Goal: Information Seeking & Learning: Understand process/instructions

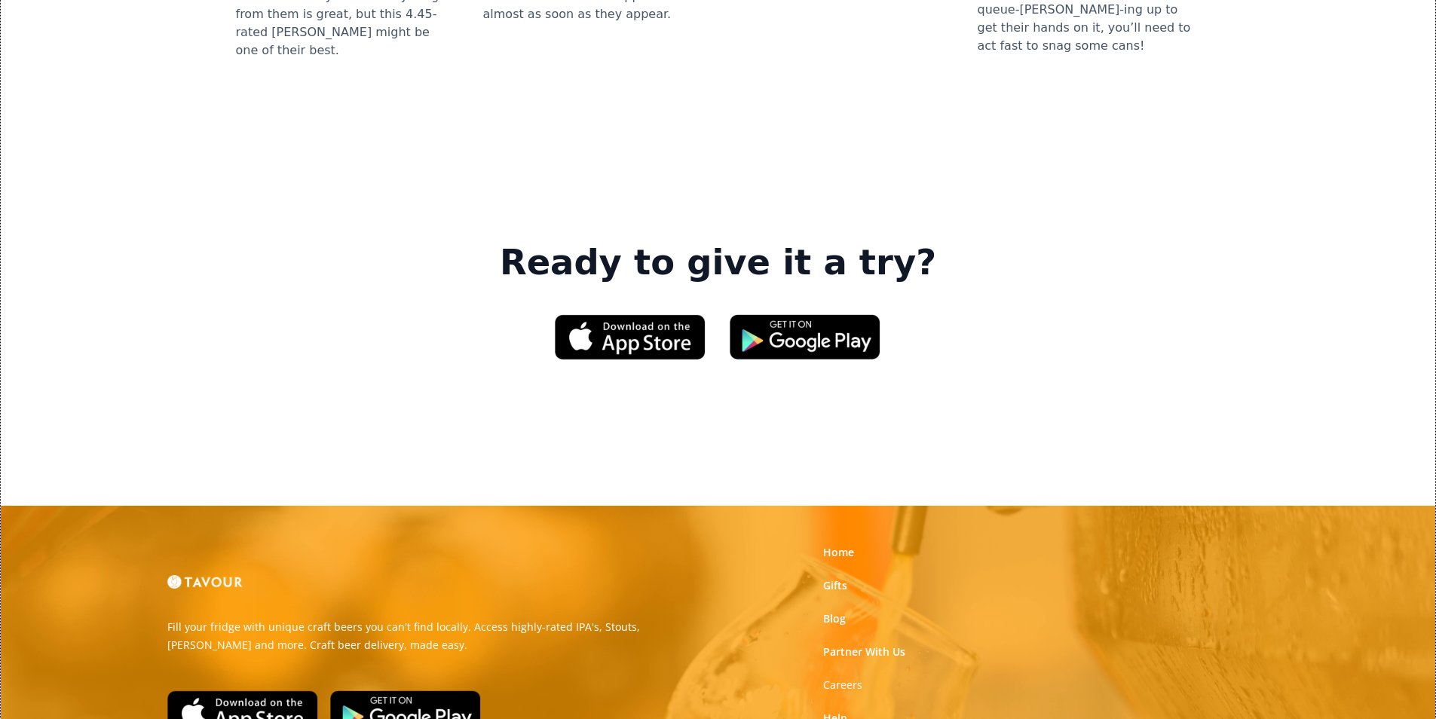
scroll to position [2280, 0]
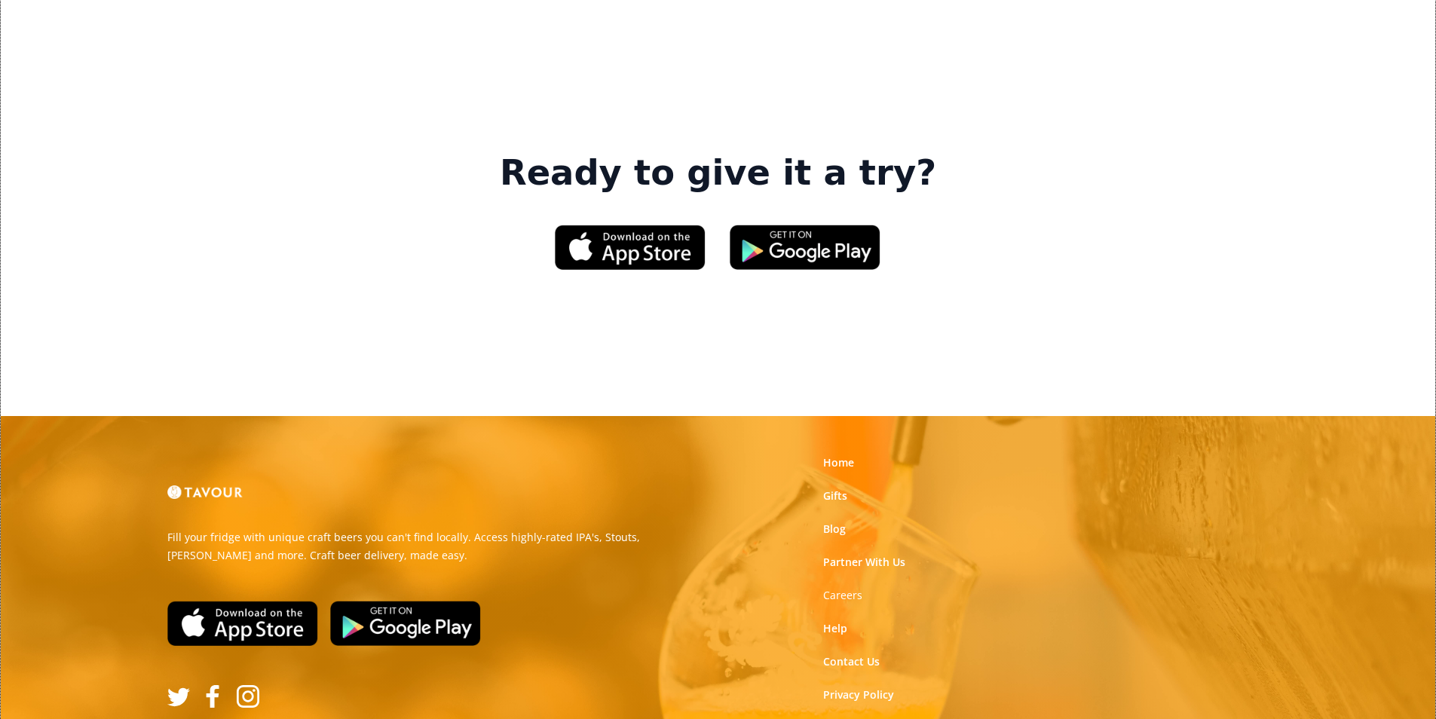
click at [869, 718] on link "Terms of Use" at bounding box center [856, 727] width 67 height 15
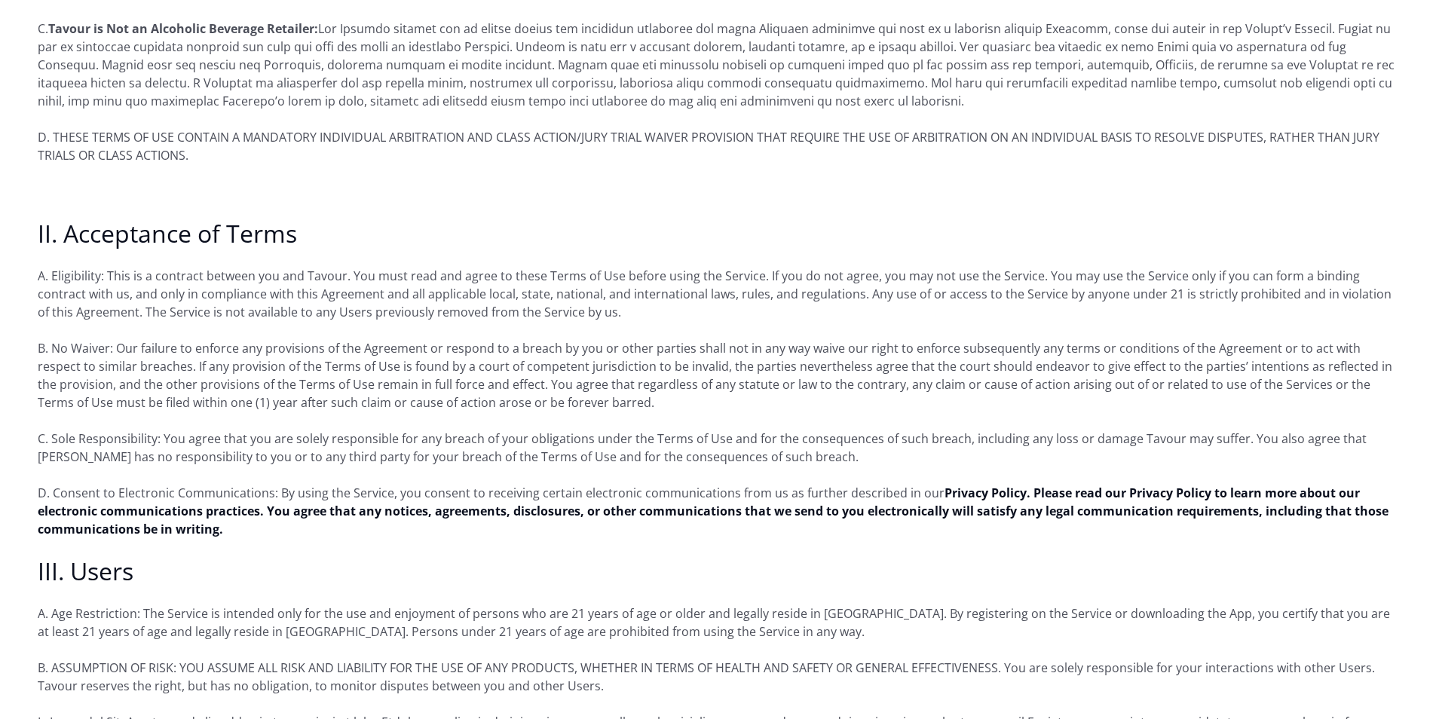
scroll to position [678, 0]
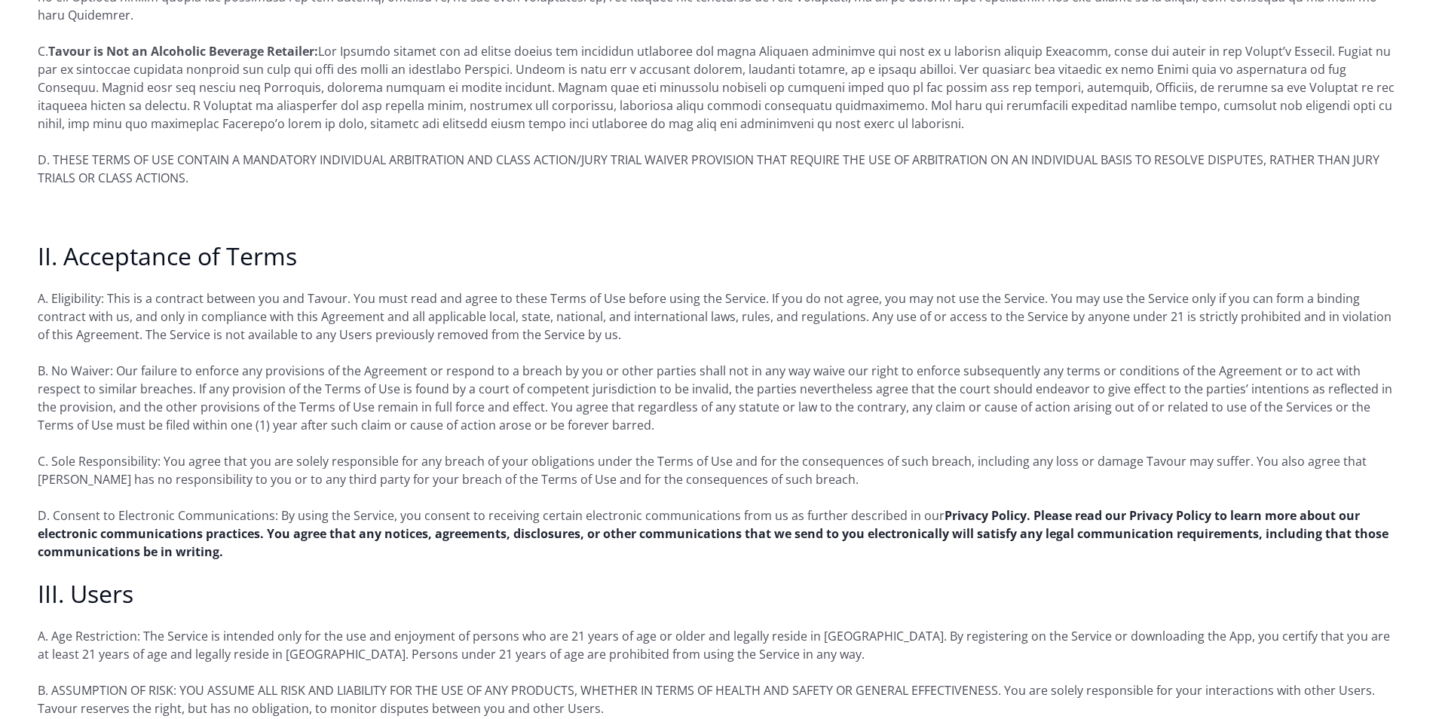
click at [1163, 510] on strong "Privacy Policy. Please read our Privacy Policy to learn more about our electron…" at bounding box center [713, 533] width 1350 height 53
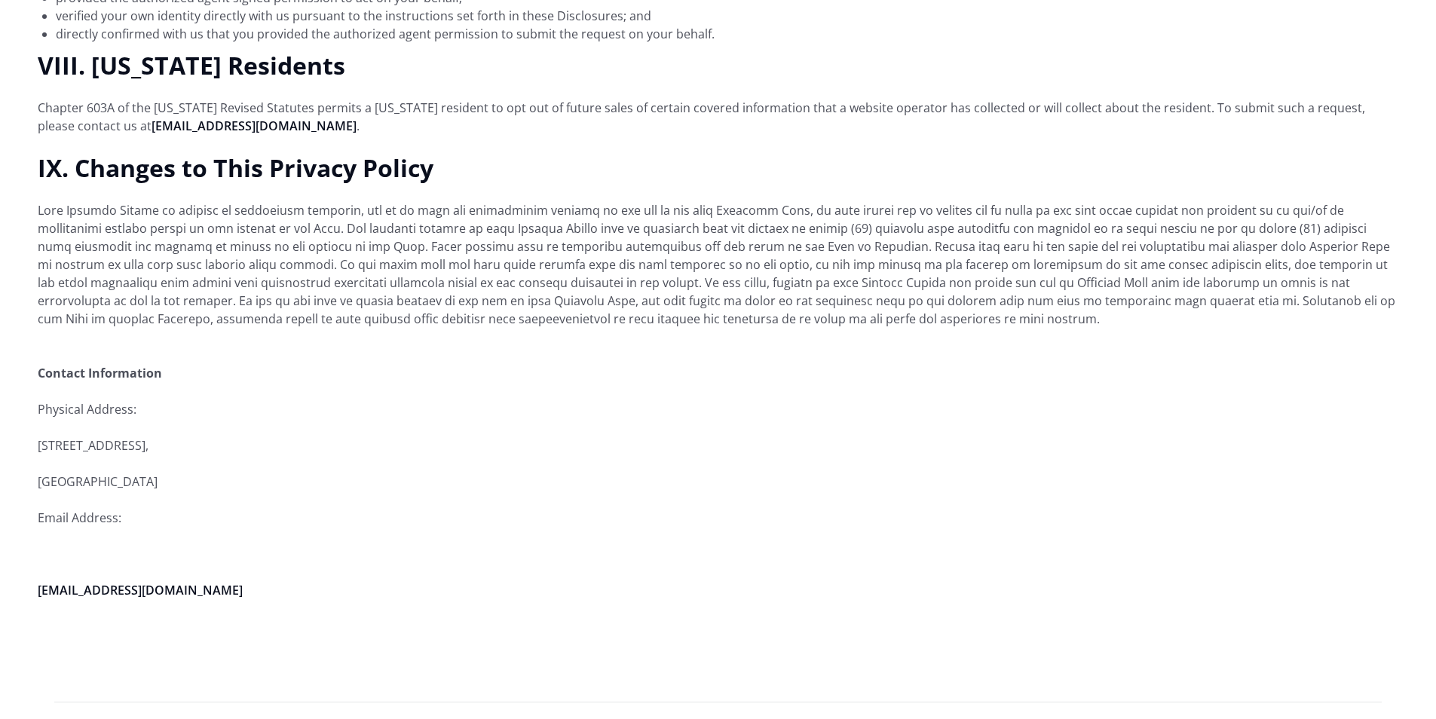
scroll to position [4291, 0]
